Goal: Information Seeking & Learning: Learn about a topic

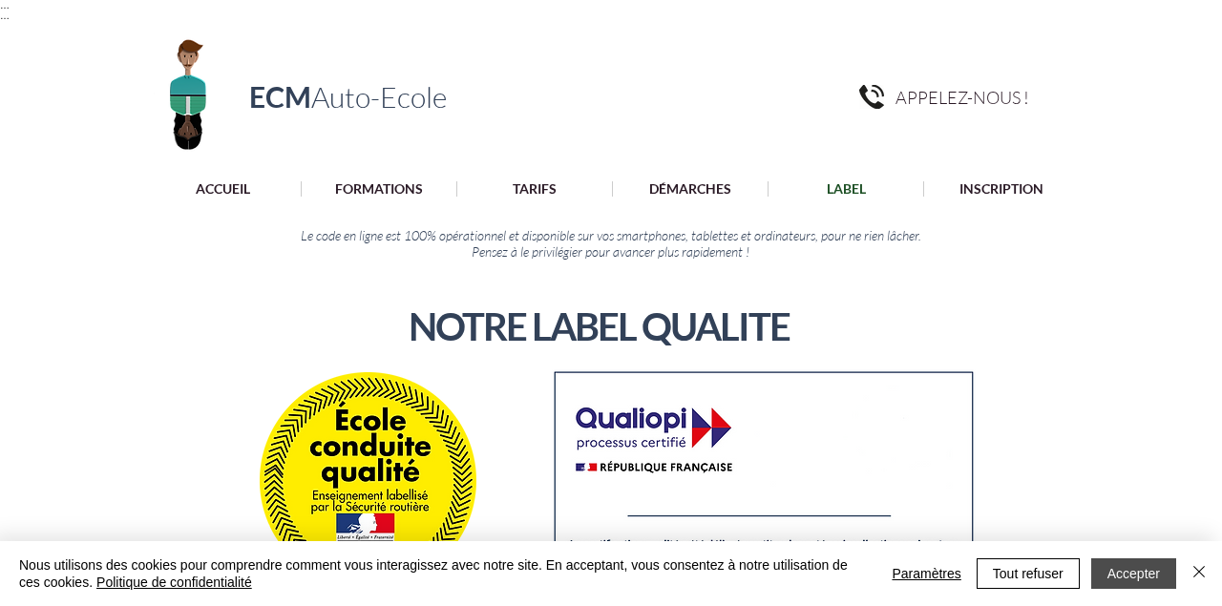
click at [1118, 574] on button "Accepter" at bounding box center [1133, 573] width 85 height 31
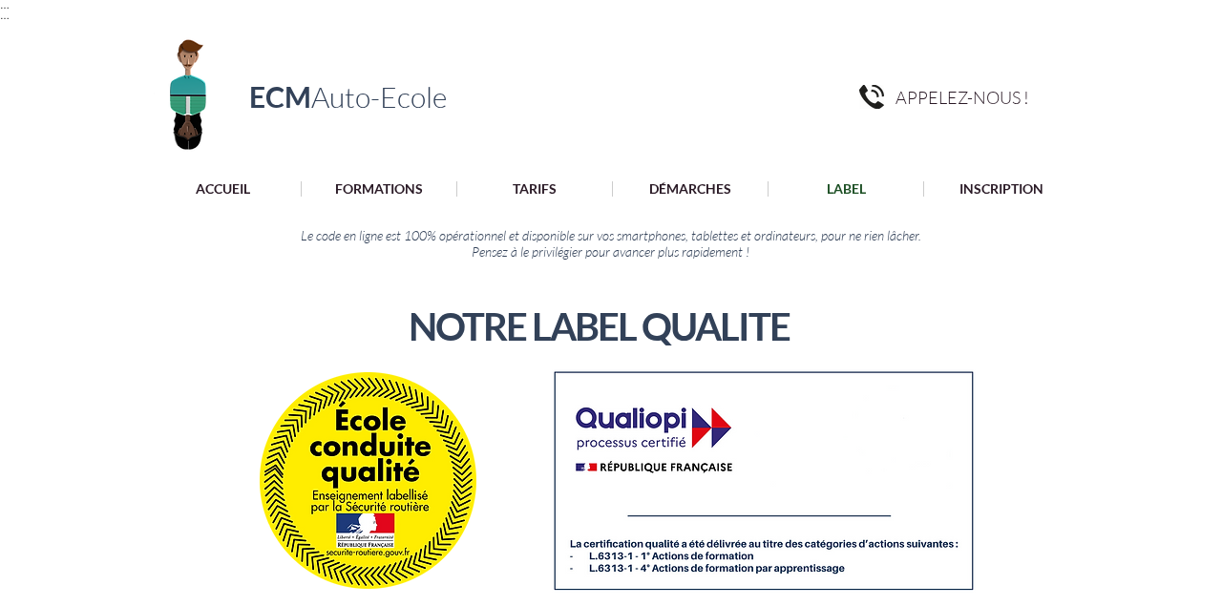
click at [537, 203] on div at bounding box center [611, 188] width 1222 height 36
click at [537, 186] on p "TARIFS" at bounding box center [534, 188] width 63 height 15
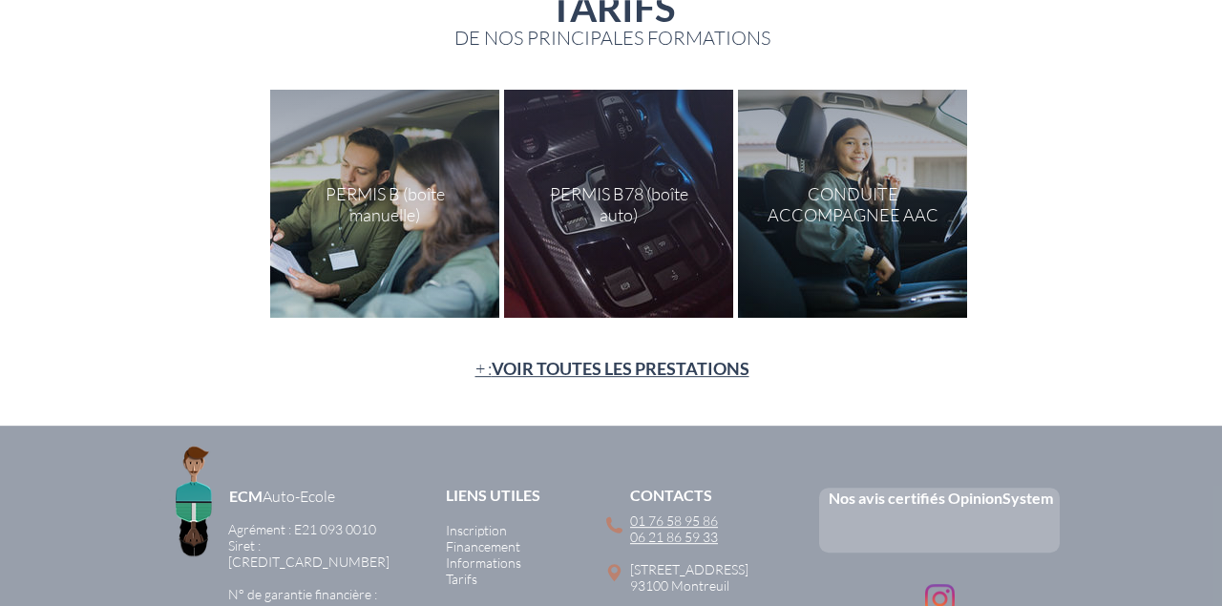
scroll to position [264, 0]
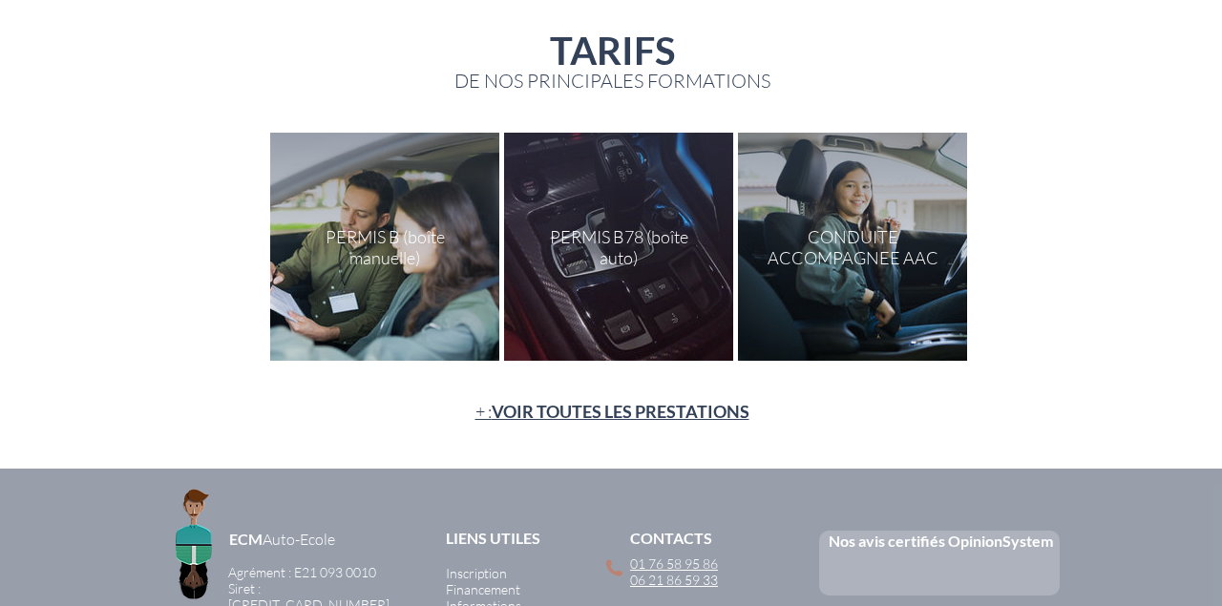
click at [387, 264] on div "main content" at bounding box center [384, 247] width 229 height 228
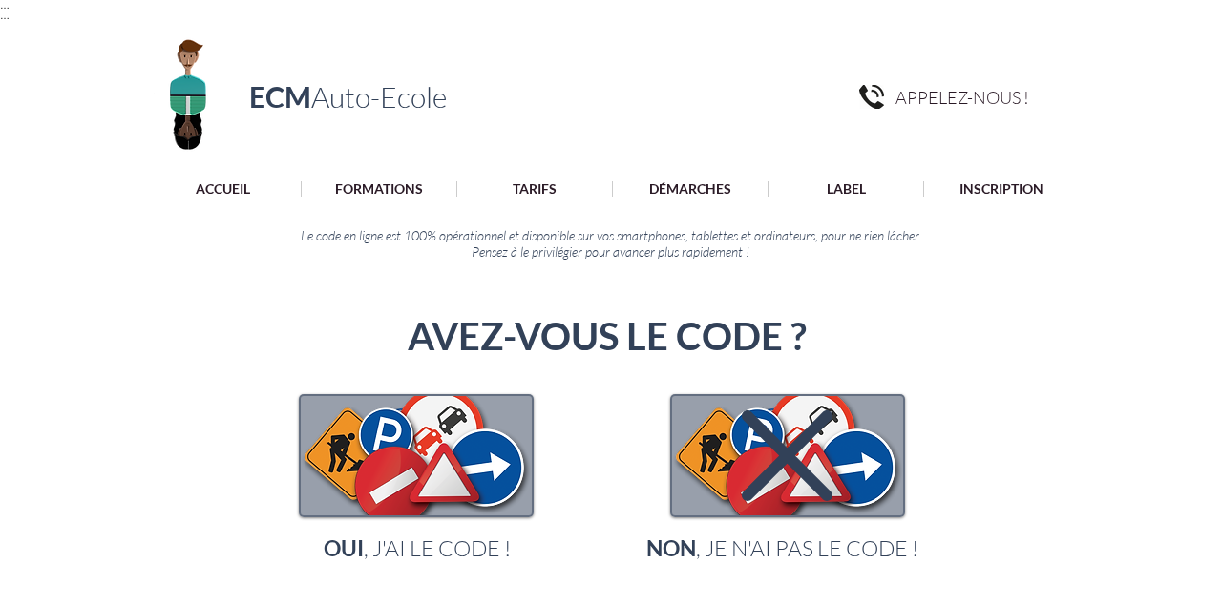
scroll to position [264, 0]
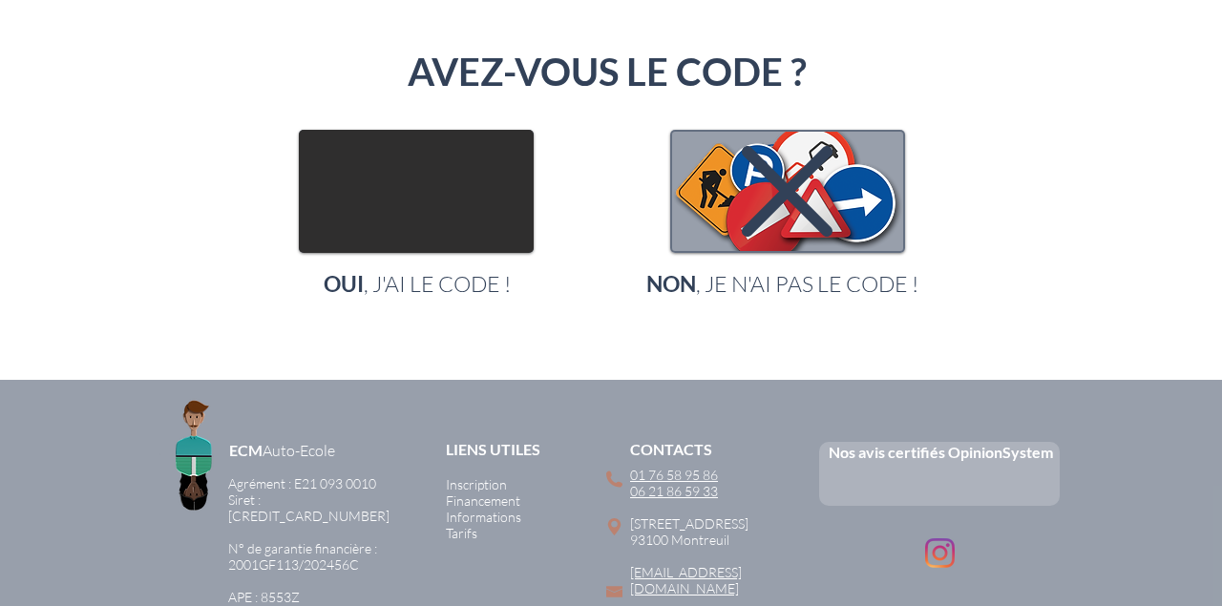
click at [442, 161] on img "main content" at bounding box center [416, 191] width 231 height 119
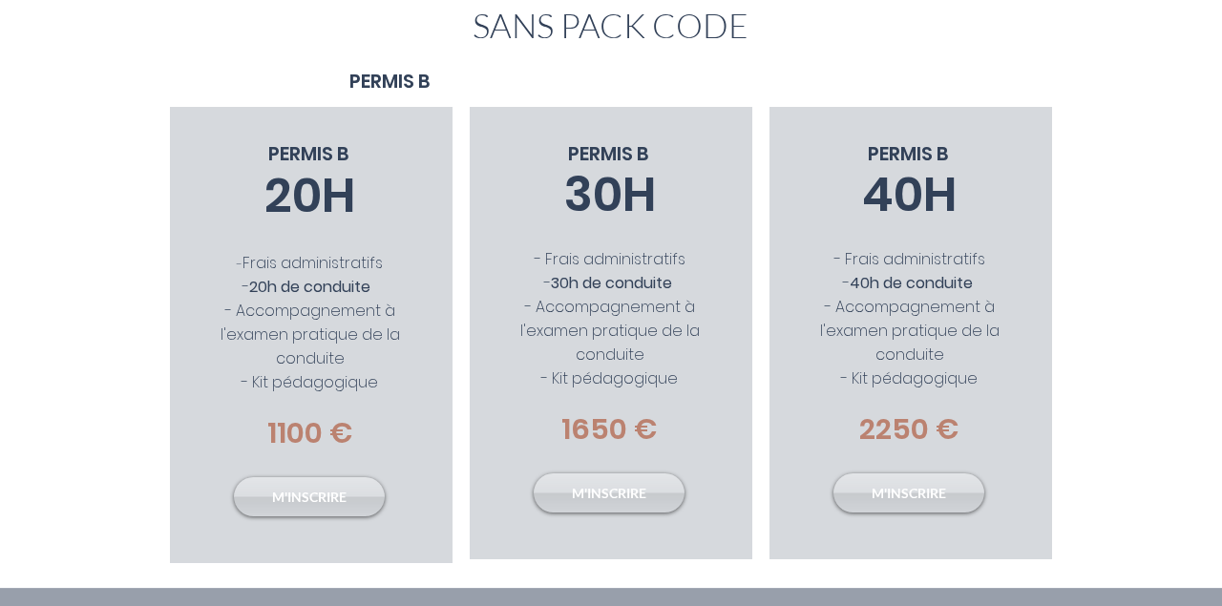
scroll to position [397, 0]
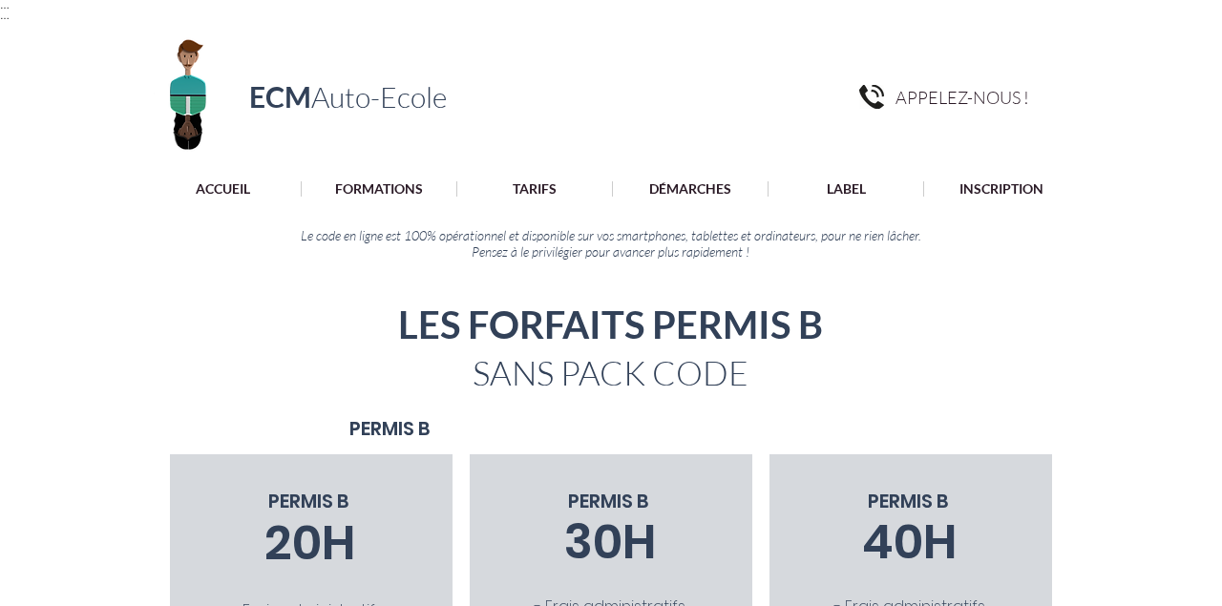
scroll to position [397, 0]
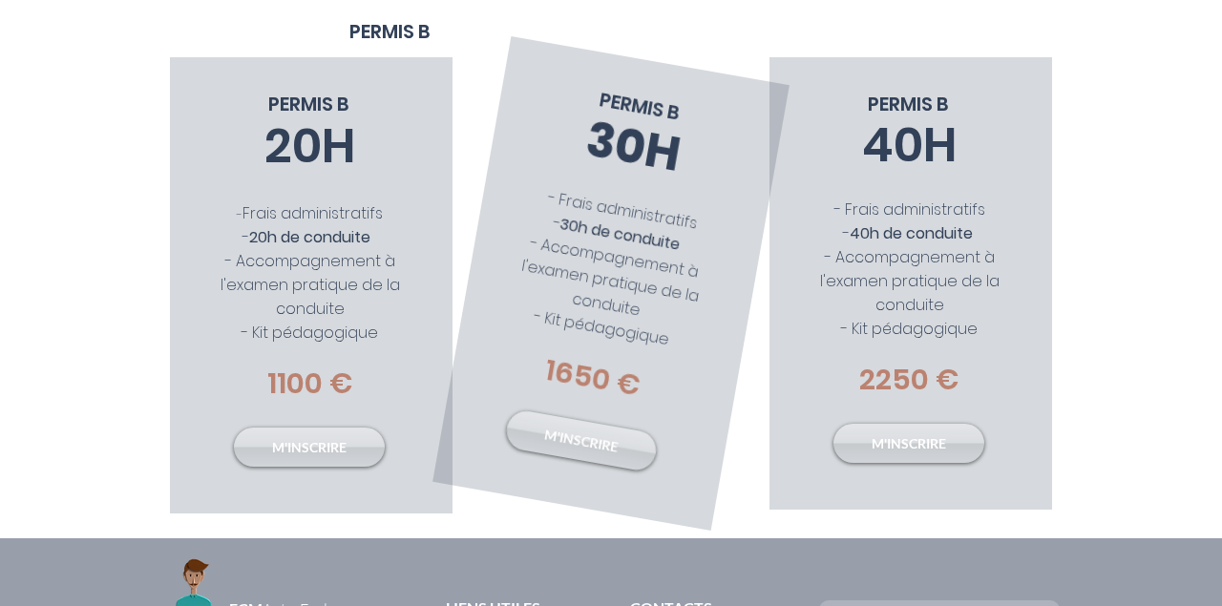
click at [631, 155] on span "30H" at bounding box center [633, 146] width 105 height 83
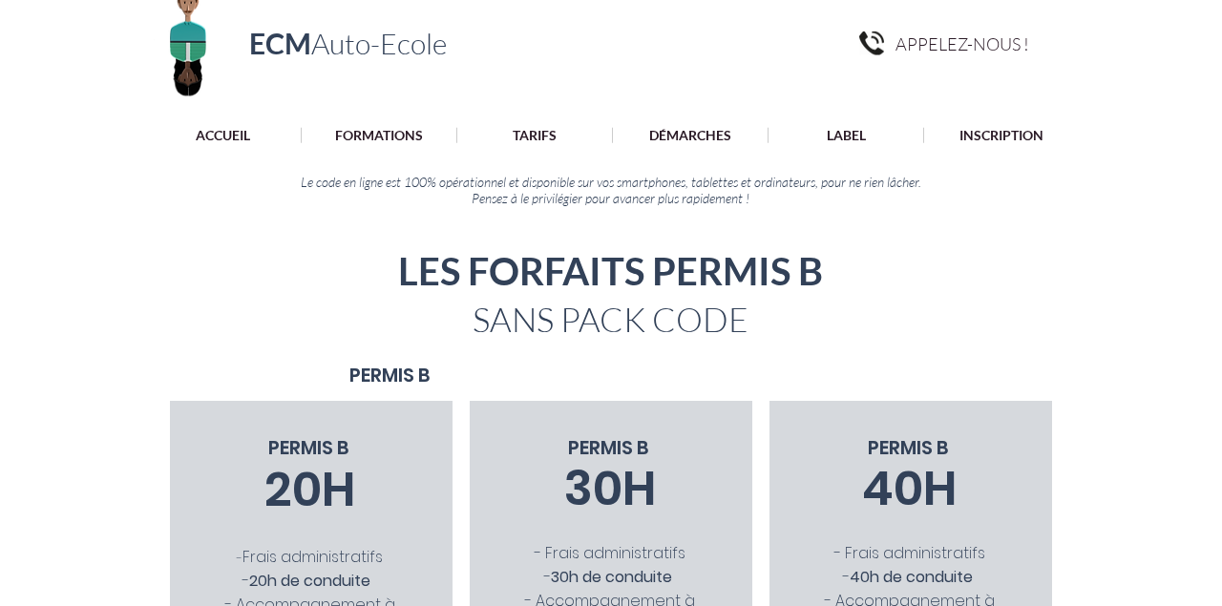
scroll to position [0, 0]
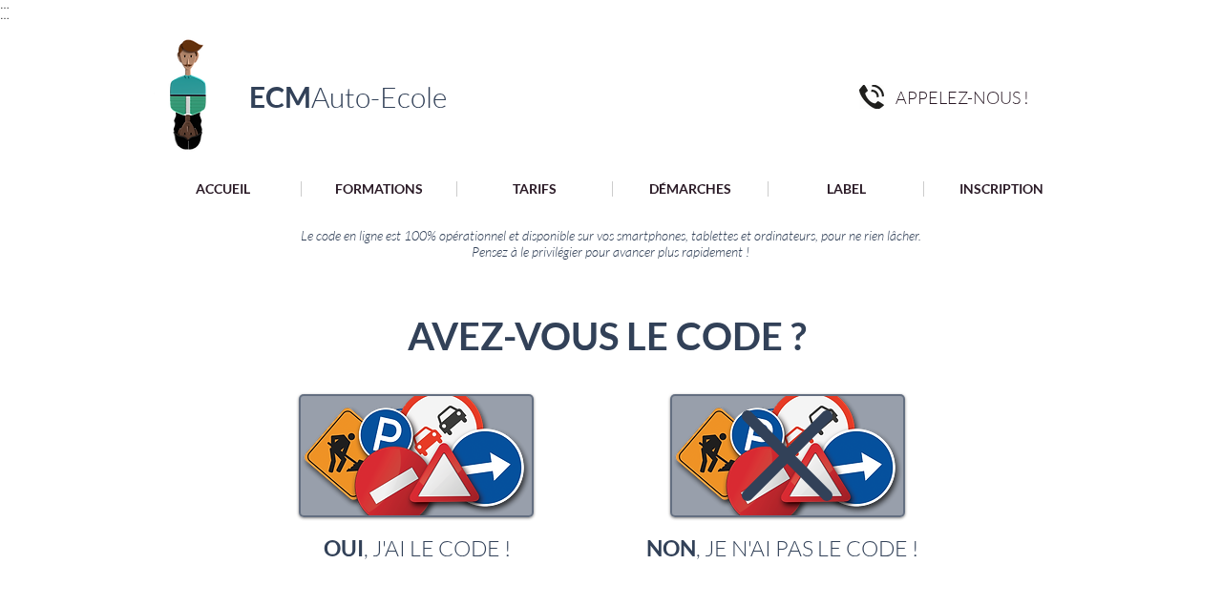
scroll to position [264, 0]
